Goal: Transaction & Acquisition: Purchase product/service

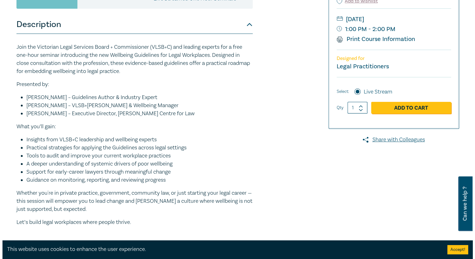
scroll to position [110, 0]
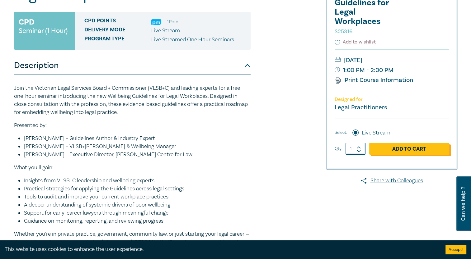
click at [420, 148] on link "Add to Cart" at bounding box center [409, 149] width 80 height 12
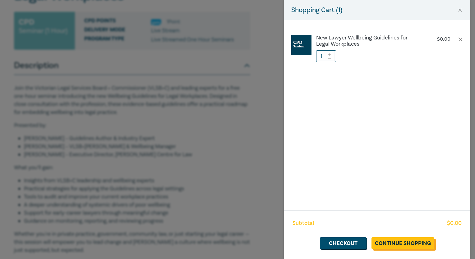
click at [403, 245] on link "Continue Shopping" at bounding box center [403, 244] width 63 height 12
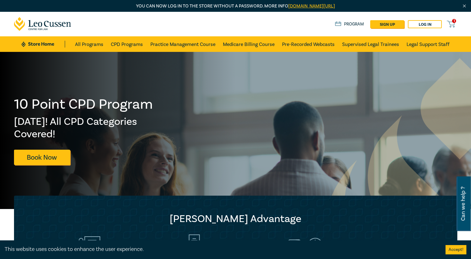
click at [455, 28] on div "1 $ 0.00 Store Home About us Program sign up Log in 1" at bounding box center [235, 24] width 451 height 25
click at [453, 26] on icon at bounding box center [450, 24] width 8 height 8
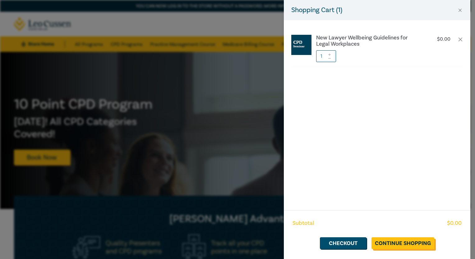
click at [410, 244] on link "Continue Shopping" at bounding box center [403, 244] width 63 height 12
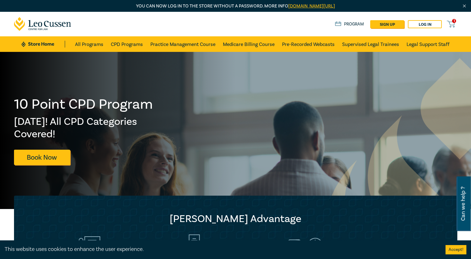
click at [451, 27] on icon at bounding box center [450, 24] width 8 height 8
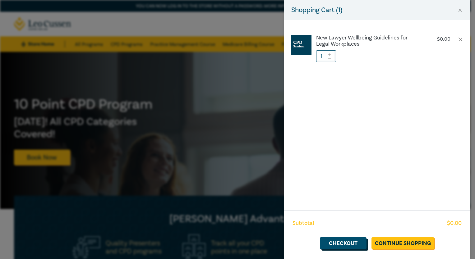
click at [344, 247] on link "Checkout" at bounding box center [343, 244] width 47 height 12
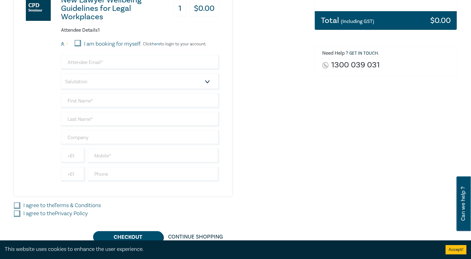
scroll to position [153, 0]
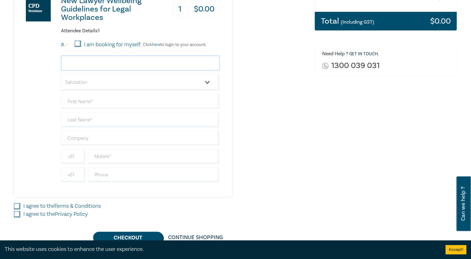
click at [83, 62] on input "email" at bounding box center [140, 63] width 158 height 15
type input "a"
type input "[EMAIL_ADDRESS][DOMAIN_NAME]"
type input "[PERSON_NAME]"
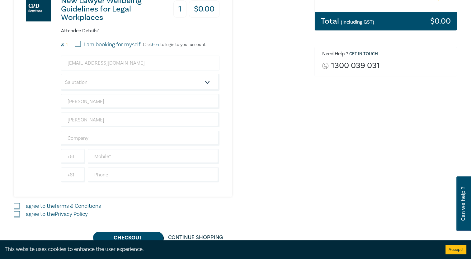
type input "[PERSON_NAME]"
click at [119, 159] on input "text" at bounding box center [154, 156] width 132 height 15
click at [91, 86] on select "Salutation Mr. Mrs. Ms. Miss Dr. Prof. Other" at bounding box center [140, 82] width 158 height 17
select select "Mrs."
click at [61, 74] on select "Salutation Mr. Mrs. Ms. Miss Dr. Prof. Other" at bounding box center [140, 82] width 158 height 17
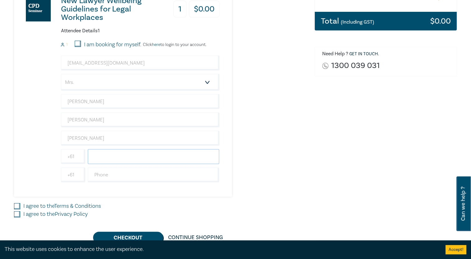
click at [102, 159] on input "text" at bounding box center [154, 156] width 132 height 15
type input "0437368016"
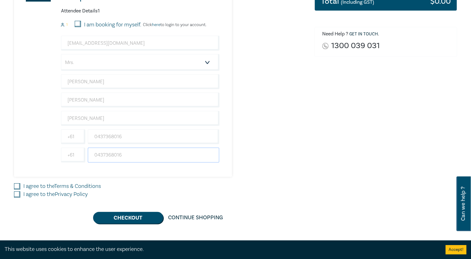
type input "0437368016"
click at [16, 184] on input "I agree to the Terms & Conditions" at bounding box center [17, 187] width 6 height 6
checkbox input "true"
click at [18, 196] on input "I agree to the Privacy Policy" at bounding box center [17, 195] width 6 height 6
checkbox input "true"
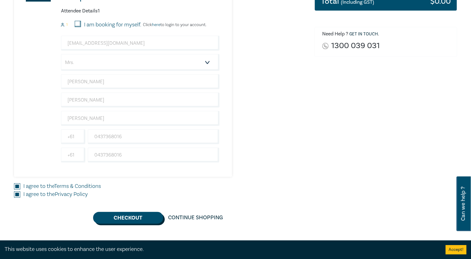
click at [129, 217] on button "Checkout" at bounding box center [128, 218] width 70 height 12
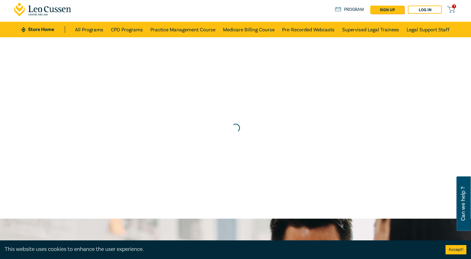
scroll to position [0, 0]
